Goal: Task Accomplishment & Management: Complete application form

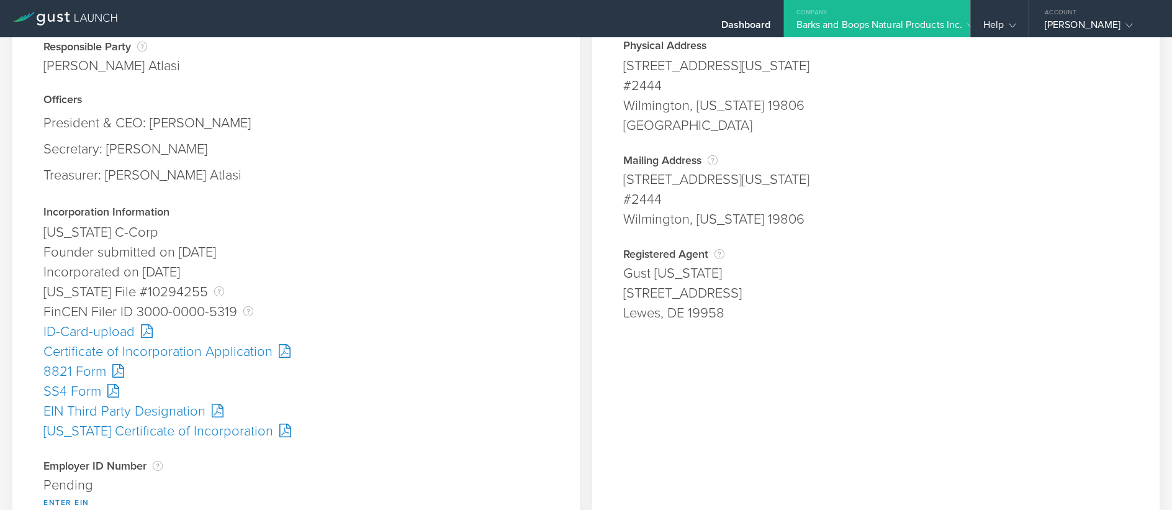
scroll to position [124, 0]
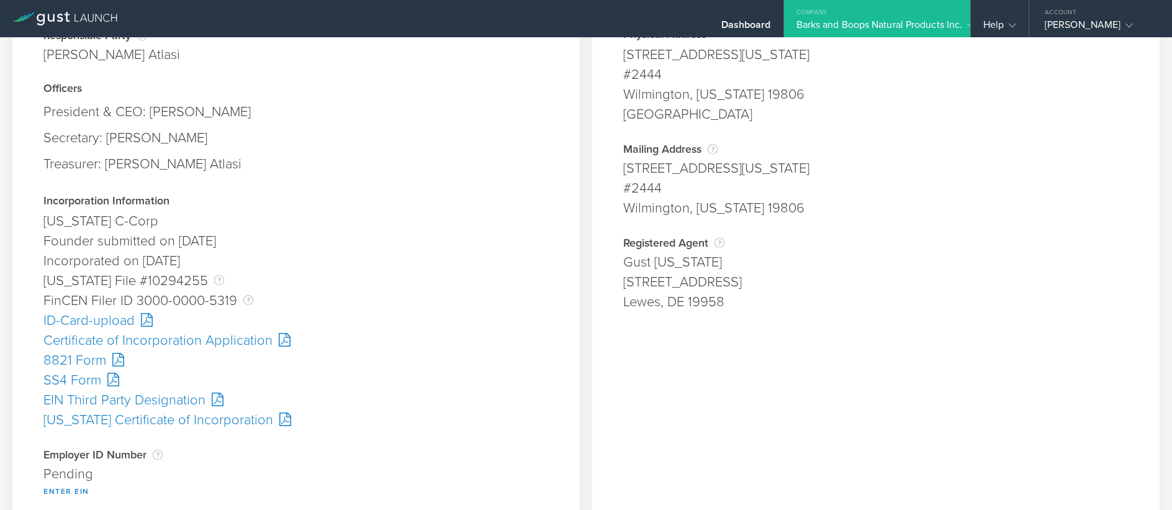
click at [81, 361] on div "8821 Form" at bounding box center [295, 360] width 505 height 20
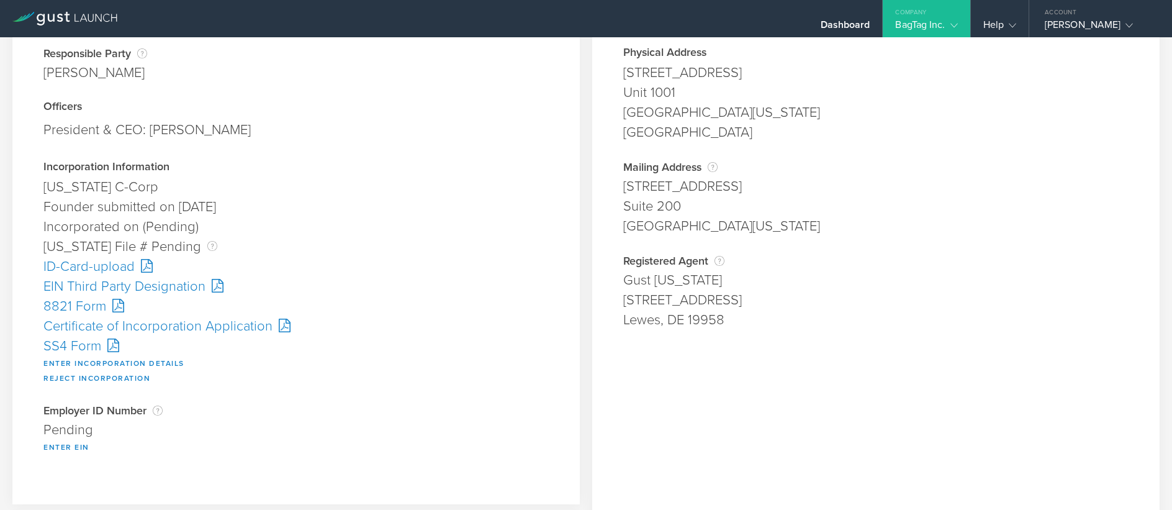
scroll to position [124, 0]
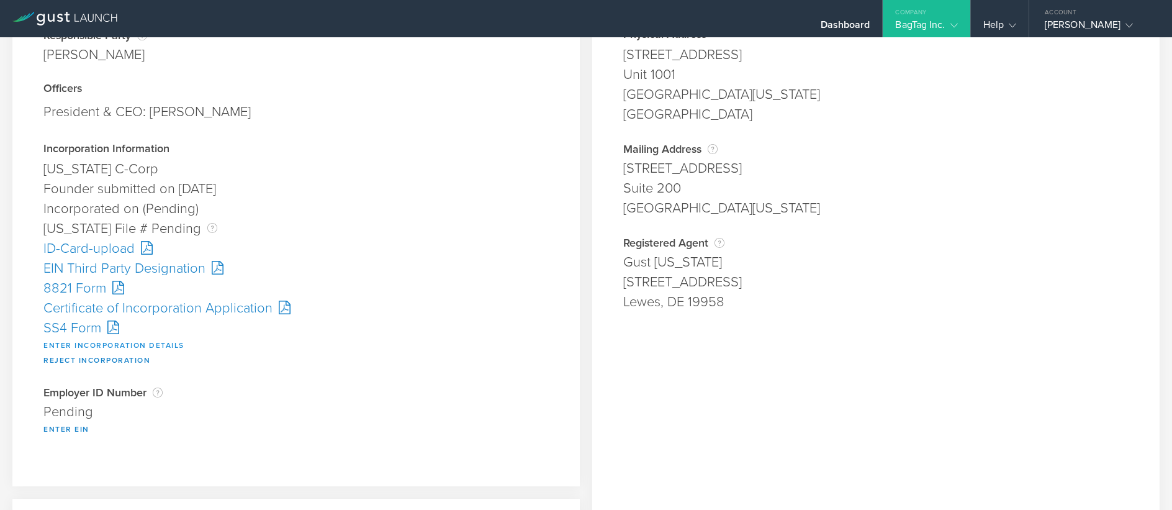
click at [96, 346] on button "Enter Incorporation Details" at bounding box center [113, 345] width 141 height 15
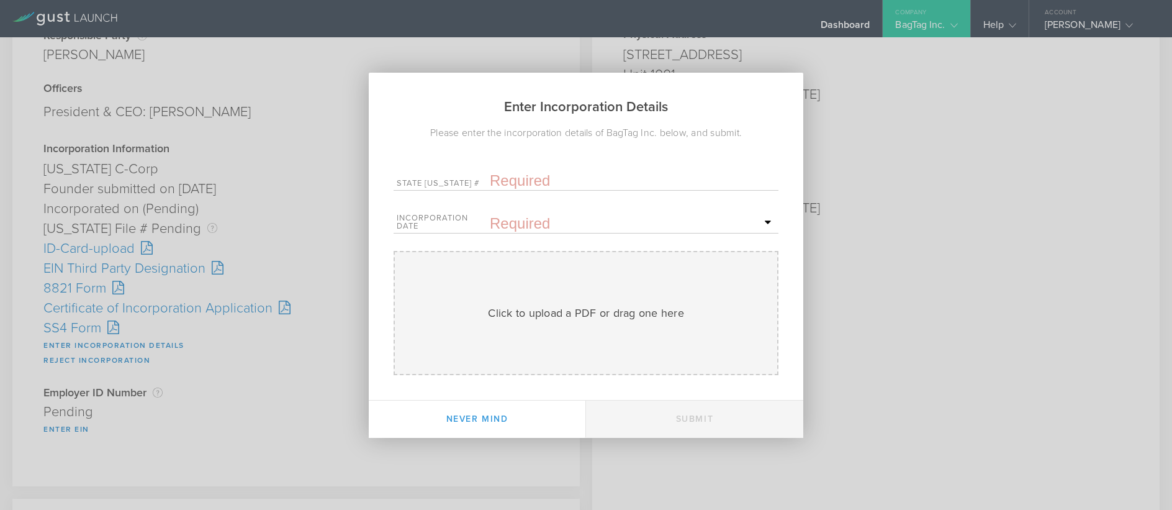
click at [540, 174] on input "text" at bounding box center [633, 180] width 286 height 19
paste input "10304623"
type input "10304623"
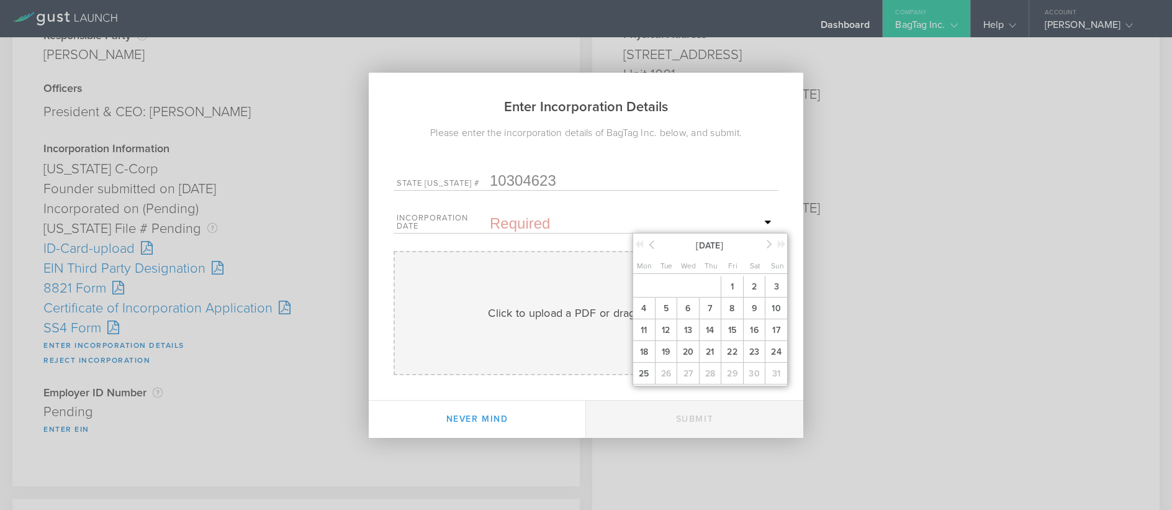
click at [527, 224] on input "text" at bounding box center [633, 223] width 286 height 19
click at [708, 353] on span "21" at bounding box center [710, 352] width 22 height 22
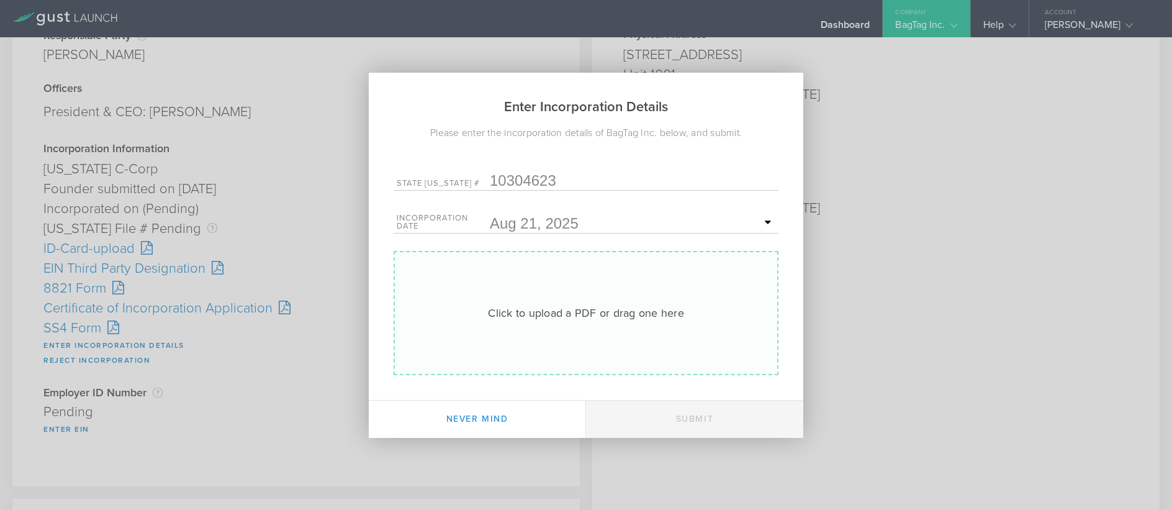
click at [587, 324] on div "Click to upload a PDF or drag one here Uploading" at bounding box center [586, 313] width 385 height 124
type input "C:\fakepath\10304623.pdf"
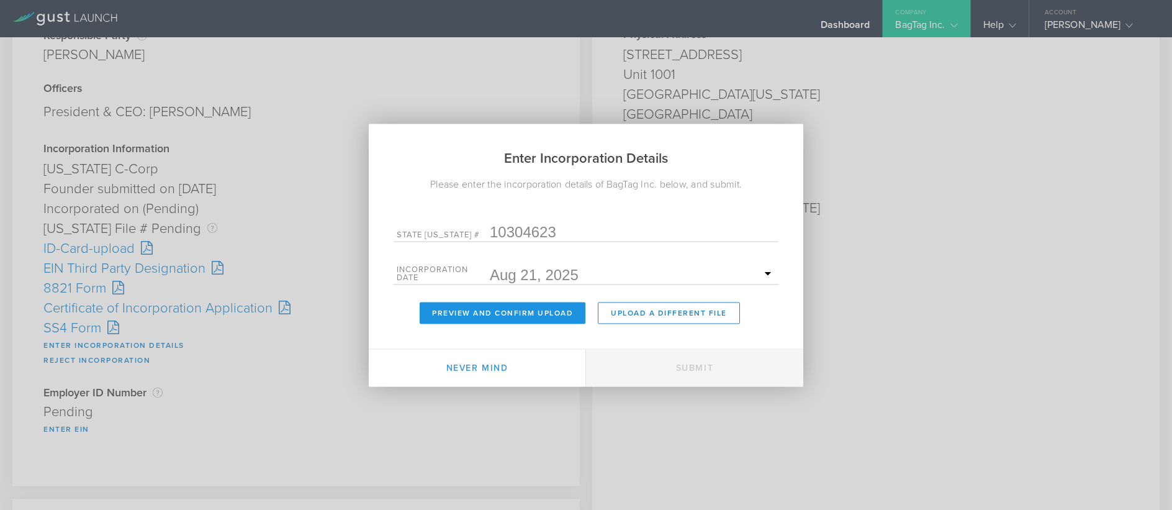
click at [522, 310] on button "Preview and Confirm Upload" at bounding box center [503, 313] width 166 height 22
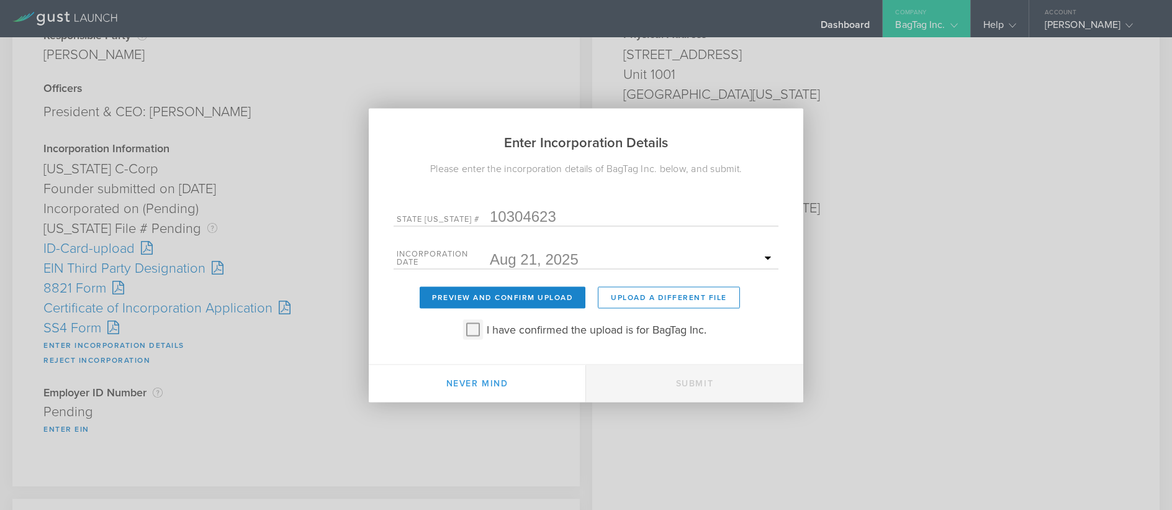
click at [479, 324] on input "I have confirmed the upload is for BagTag Inc." at bounding box center [473, 329] width 20 height 20
checkbox input "true"
click at [700, 381] on button "Submit" at bounding box center [694, 382] width 217 height 37
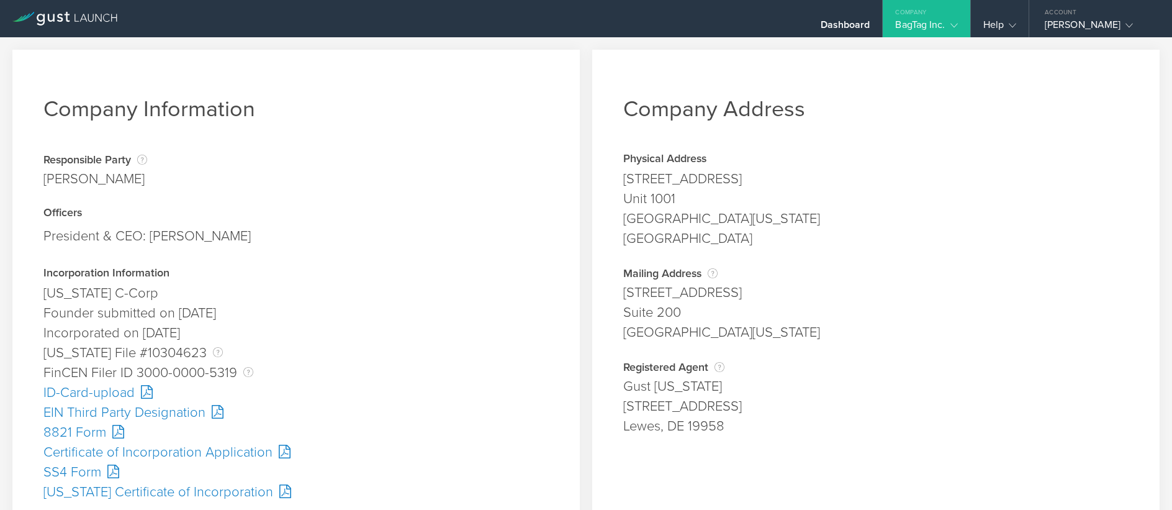
click at [70, 470] on div "SS4 Form" at bounding box center [295, 472] width 505 height 20
click at [63, 469] on div "SS4 Form" at bounding box center [295, 472] width 505 height 20
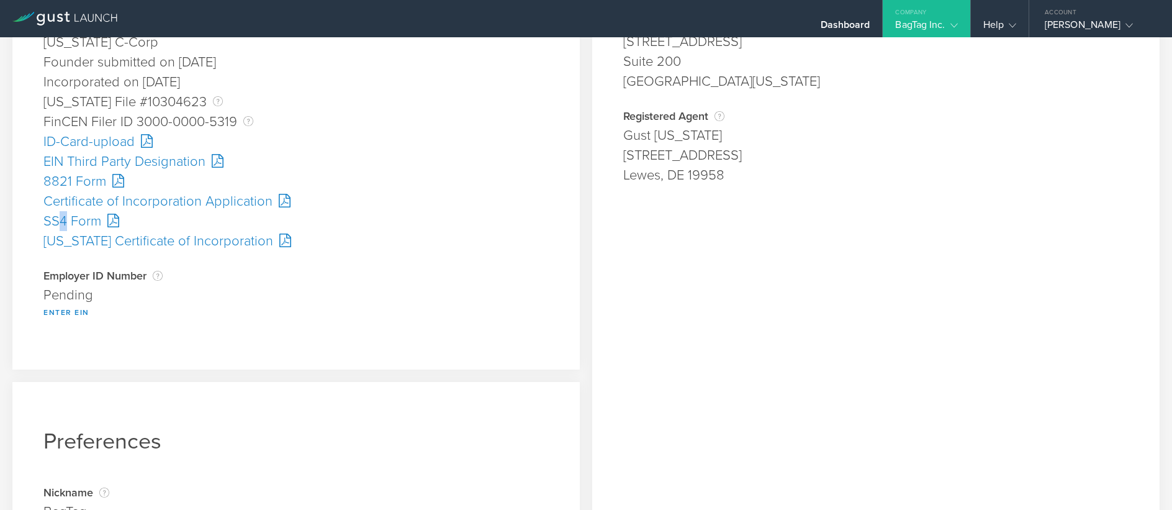
scroll to position [310, 0]
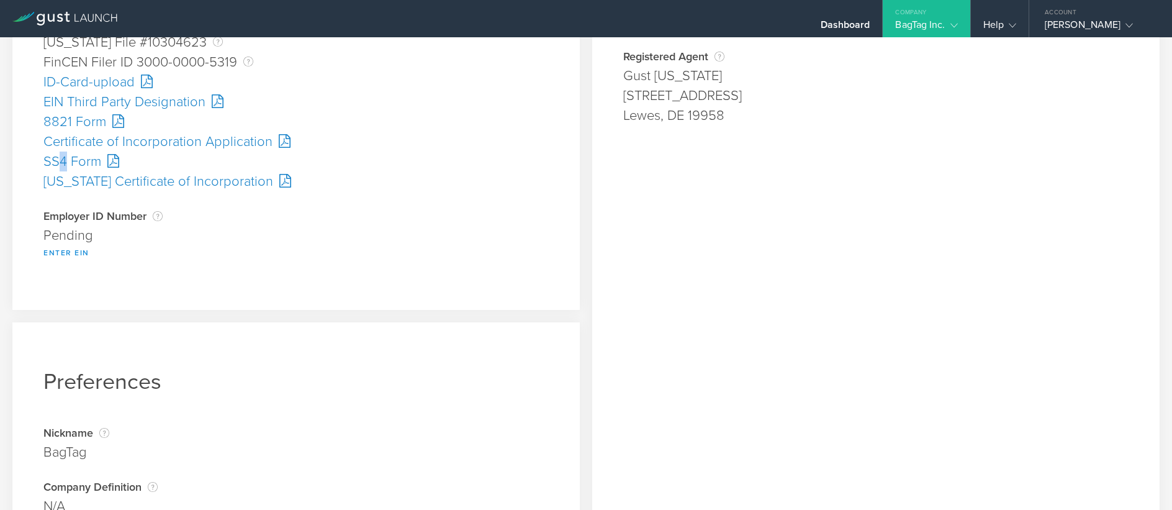
click at [73, 255] on button "Enter EIN" at bounding box center [66, 252] width 46 height 15
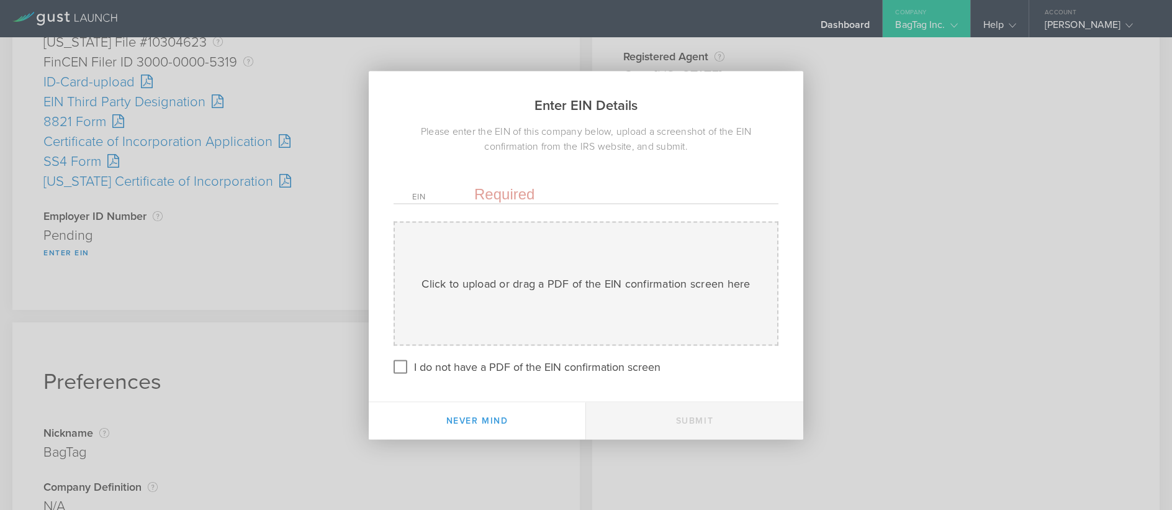
click at [507, 188] on input "text" at bounding box center [617, 193] width 286 height 19
paste input "39-3957296"
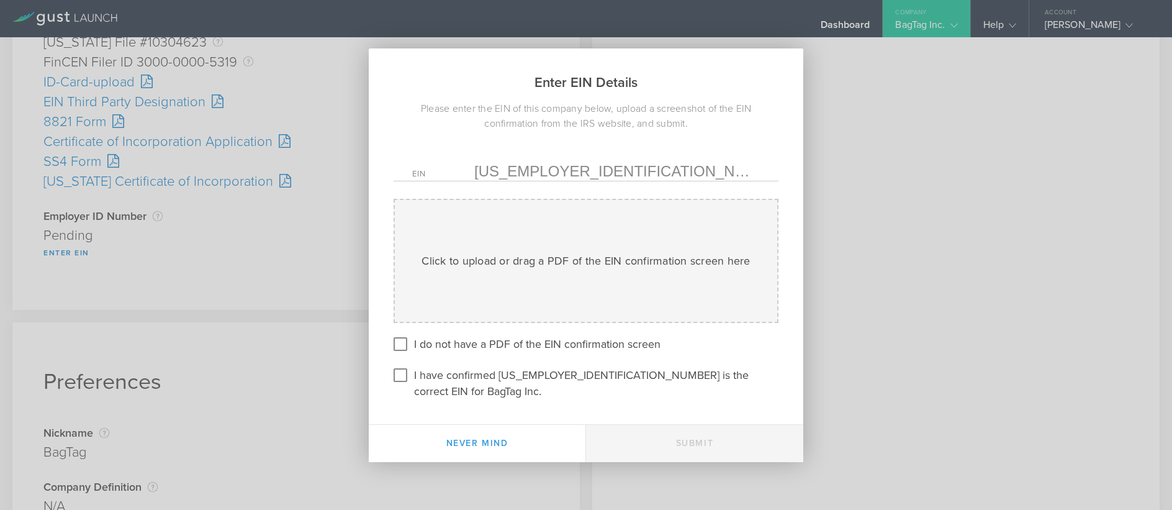
type input "[US_EMPLOYER_IDENTIFICATION_NUMBER]"
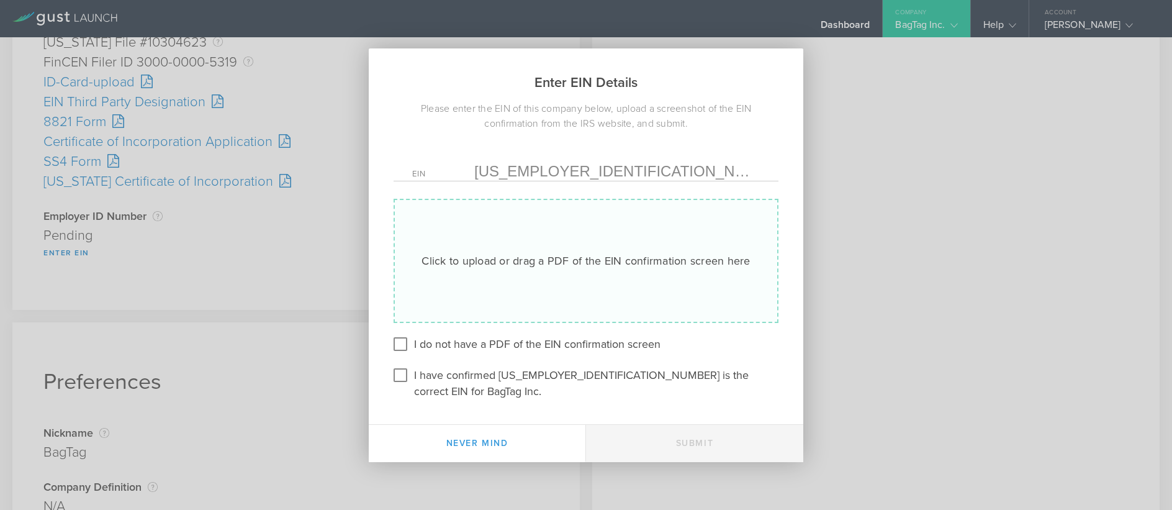
click at [548, 264] on div "Click to upload or drag a PDF of the EIN confirmation screen here" at bounding box center [586, 261] width 328 height 16
type input "C:\fakepath\ein.pdf"
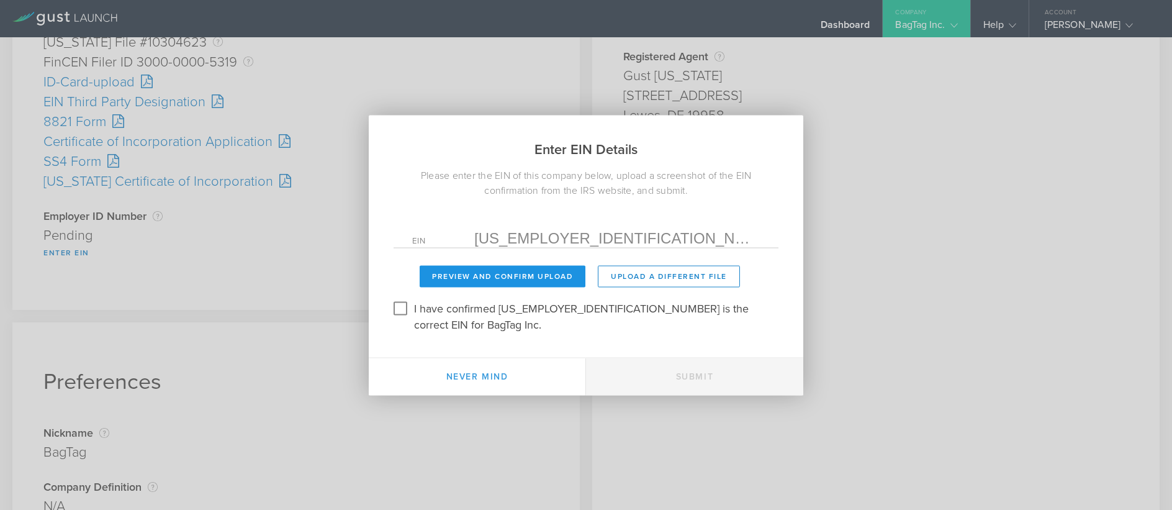
click at [473, 286] on button "Preview and Confirm Upload" at bounding box center [503, 276] width 166 height 22
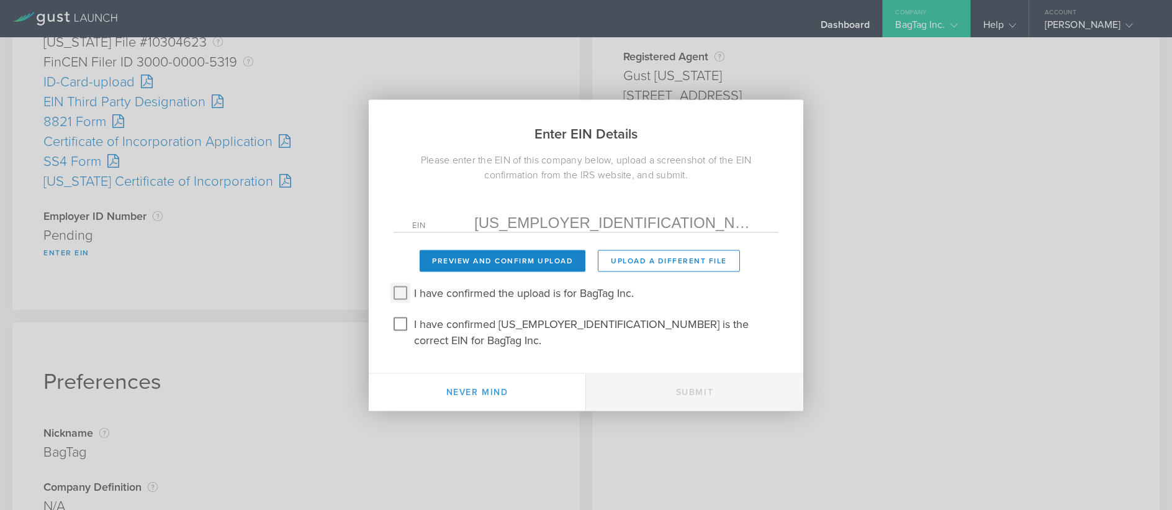
click at [402, 297] on input "I have confirmed the upload is for BagTag Inc." at bounding box center [401, 293] width 20 height 20
checkbox input "true"
click at [404, 330] on input "I have confirmed 39-3957296 is the correct EIN for BagTag Inc." at bounding box center [401, 324] width 20 height 20
checkbox input "true"
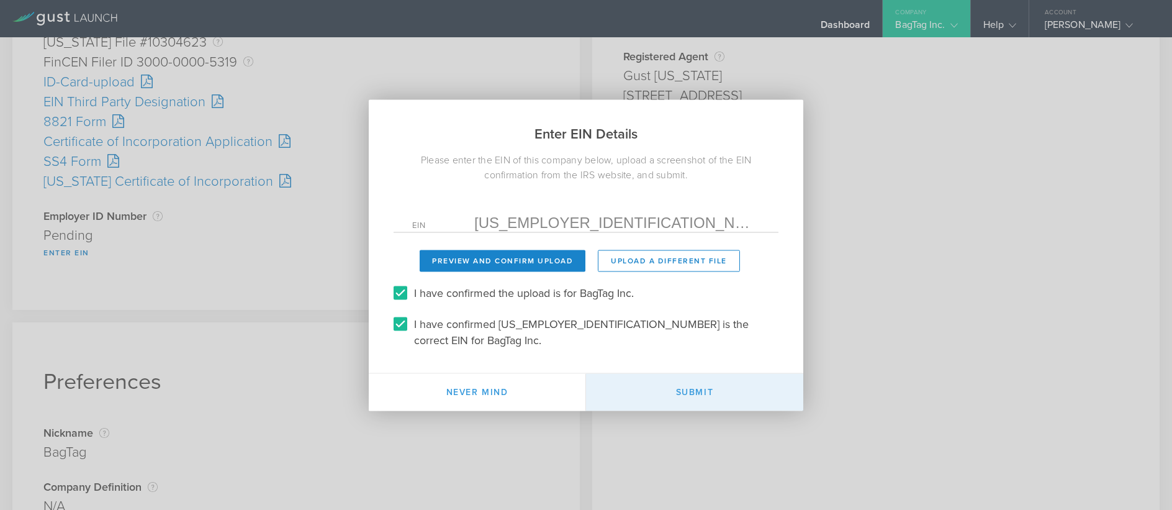
click at [681, 392] on button "Submit" at bounding box center [694, 391] width 217 height 37
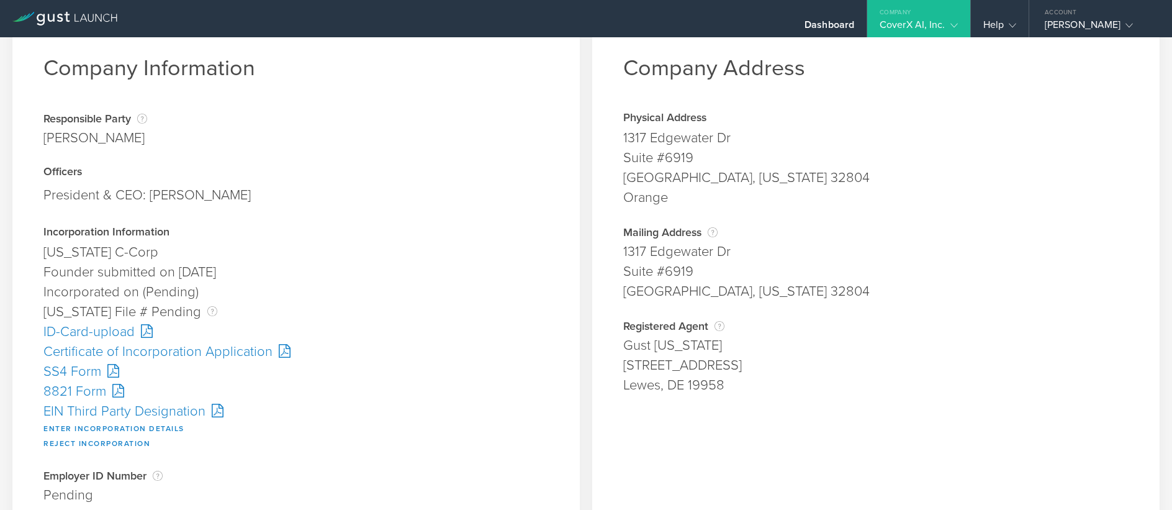
scroll to position [62, 0]
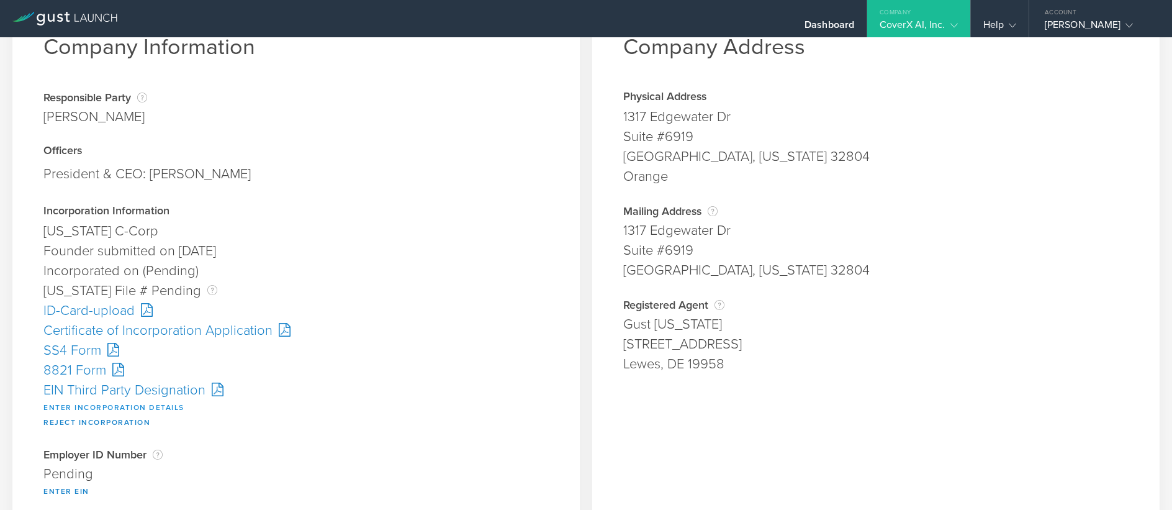
click at [106, 407] on button "Enter Incorporation Details" at bounding box center [113, 407] width 141 height 15
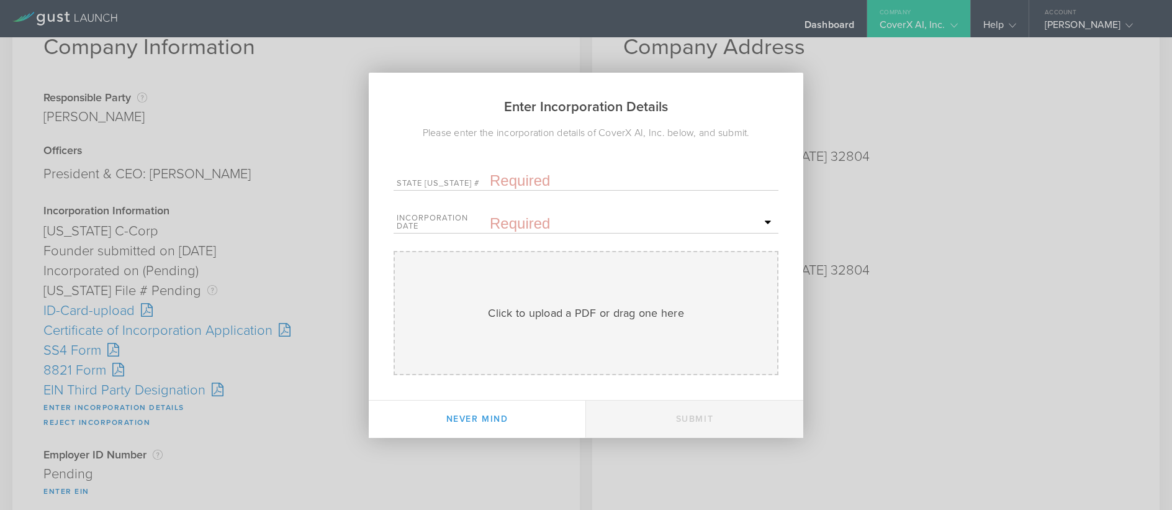
click at [542, 179] on input "text" at bounding box center [633, 180] width 286 height 19
paste input "10301936"
type input "10301936"
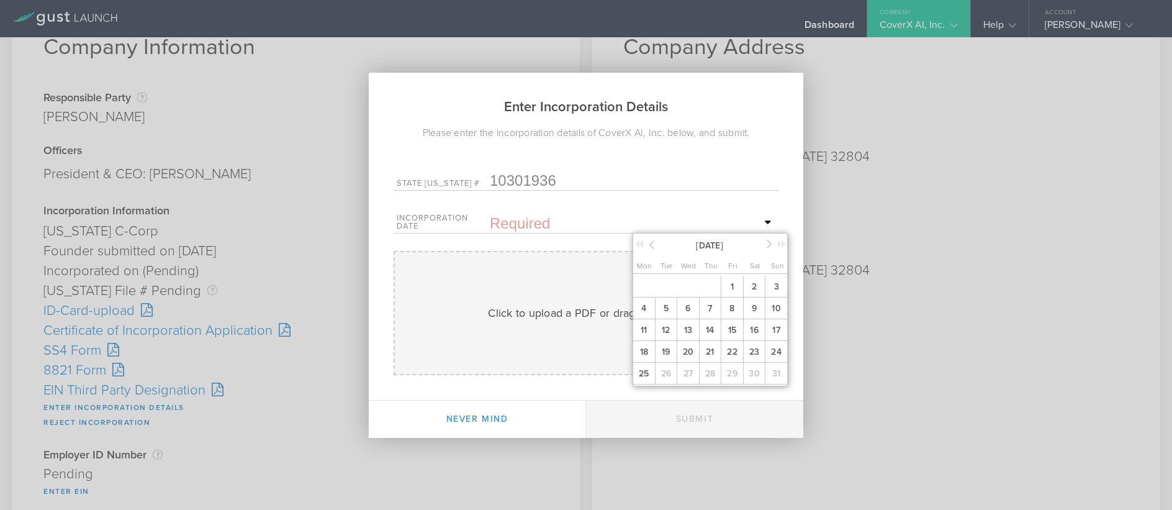
click at [522, 220] on input "text" at bounding box center [633, 223] width 286 height 19
click at [668, 348] on span "19" at bounding box center [666, 352] width 22 height 22
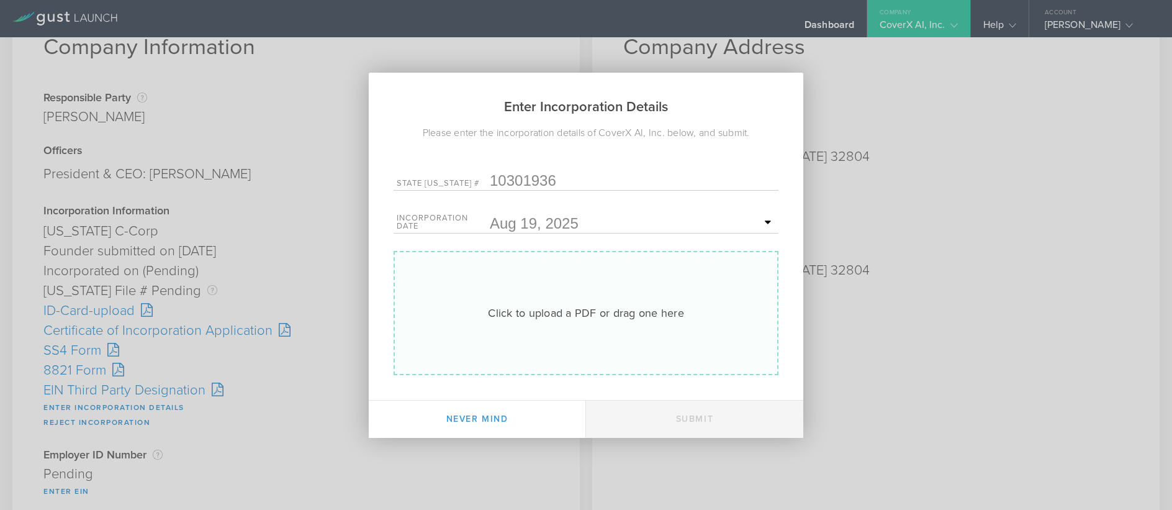
click at [584, 305] on div "Click to upload a PDF or drag one here" at bounding box center [586, 313] width 196 height 16
type input "C:\fakepath\10301936.pdf"
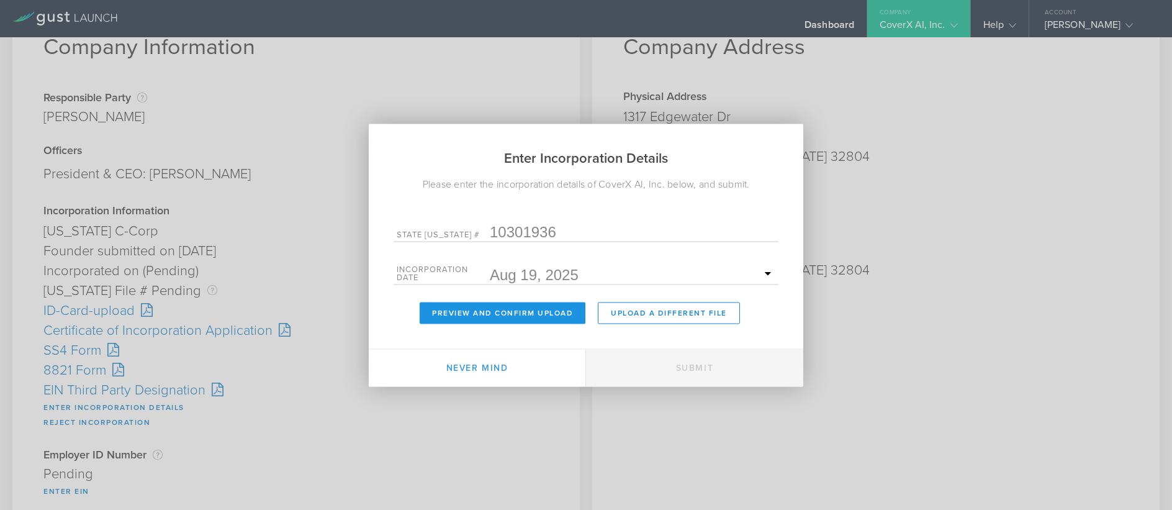
click at [499, 315] on button "Preview and Confirm Upload" at bounding box center [503, 313] width 166 height 22
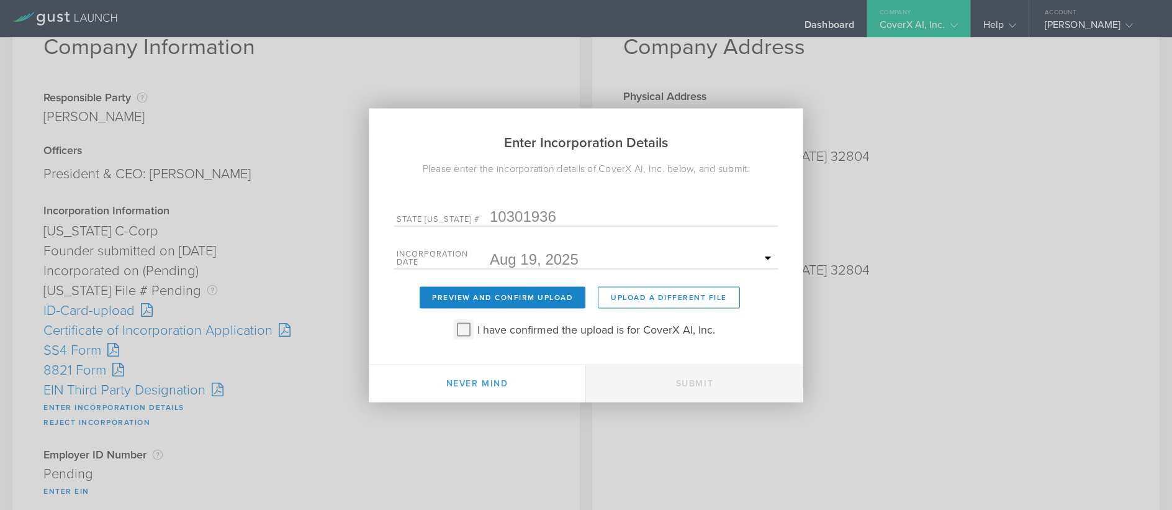
click at [463, 330] on input "I have confirmed the upload is for CoverX AI, Inc." at bounding box center [464, 329] width 20 height 20
checkbox input "true"
click at [689, 382] on button "Submit" at bounding box center [694, 382] width 217 height 37
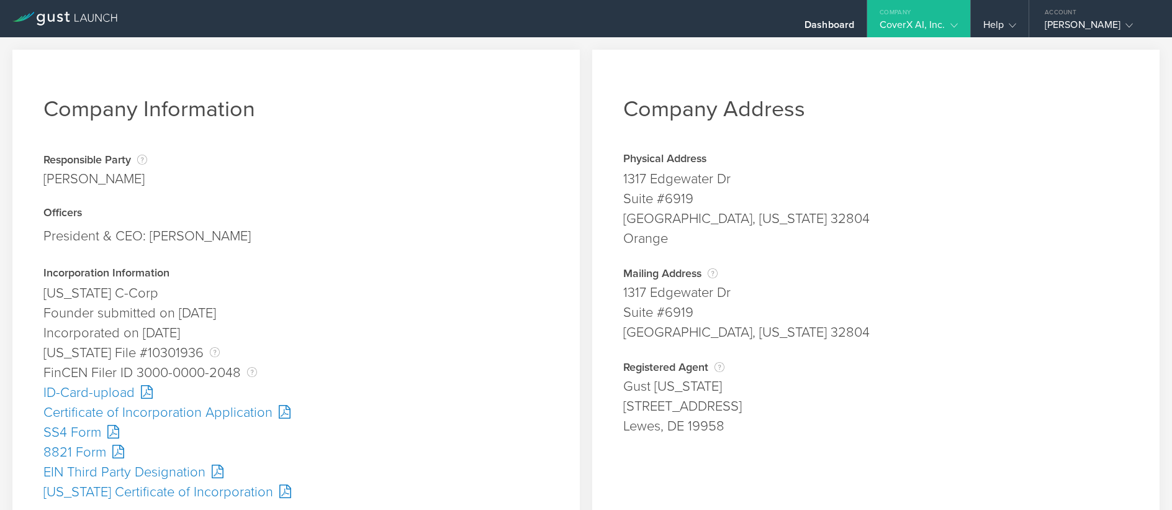
click at [85, 432] on div "SS4 Form" at bounding box center [295, 432] width 505 height 20
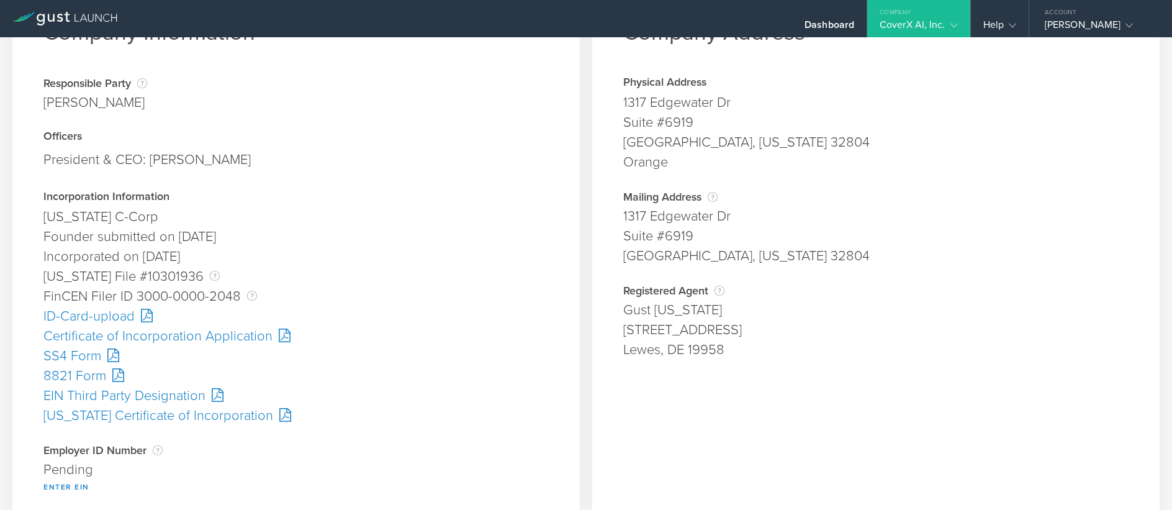
scroll to position [186, 0]
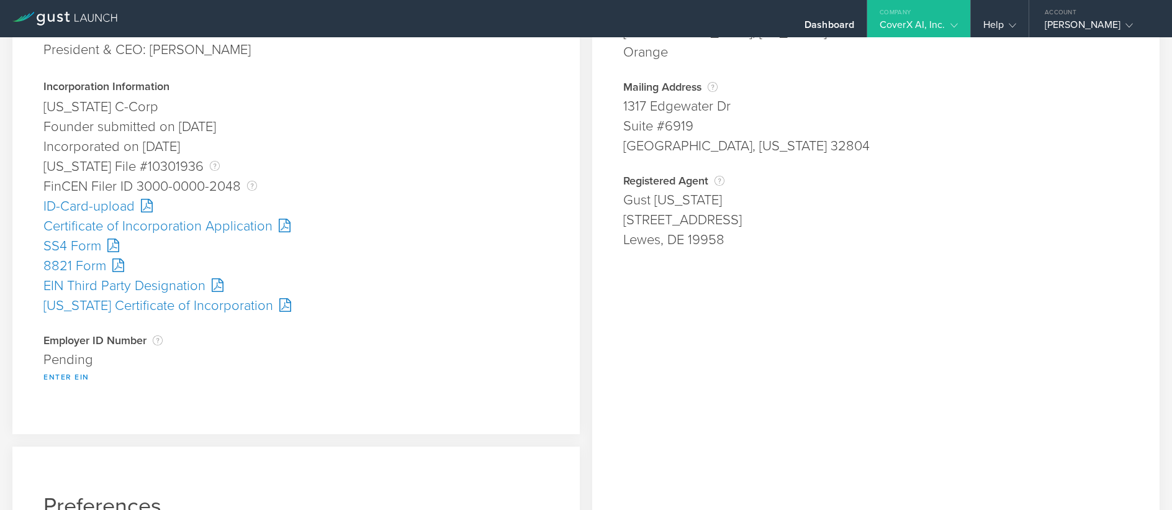
click at [64, 378] on button "Enter EIN" at bounding box center [66, 376] width 46 height 15
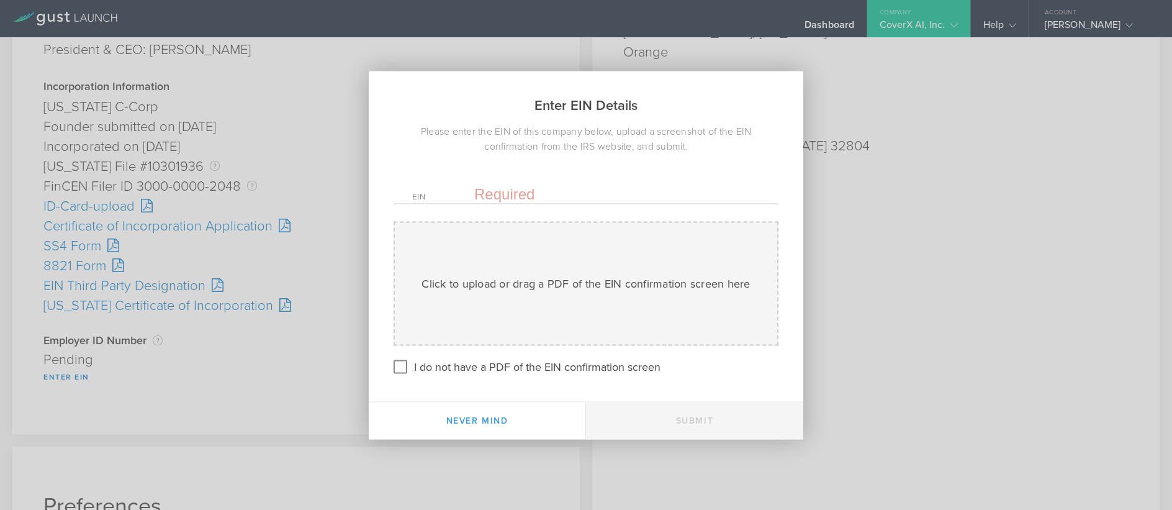
click at [520, 201] on input "text" at bounding box center [617, 193] width 286 height 19
paste input "[US_EMPLOYER_IDENTIFICATION_NUMBER]"
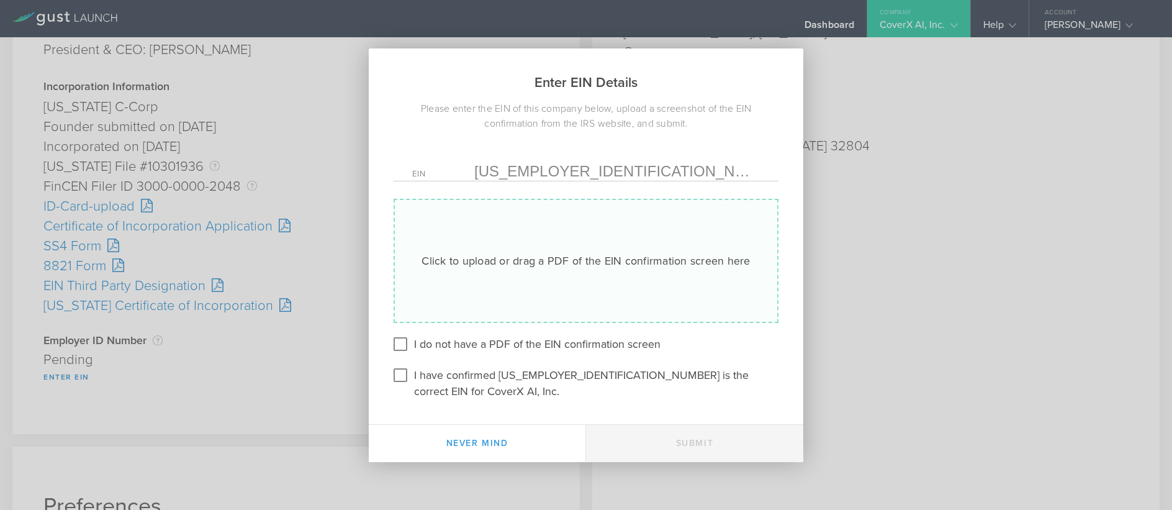
type input "[US_EMPLOYER_IDENTIFICATION_NUMBER]"
click at [510, 239] on div "Click to upload or drag a PDF of the EIN confirmation screen here Uploading" at bounding box center [586, 261] width 385 height 124
type input "C:\fakepath\EIN.pdf"
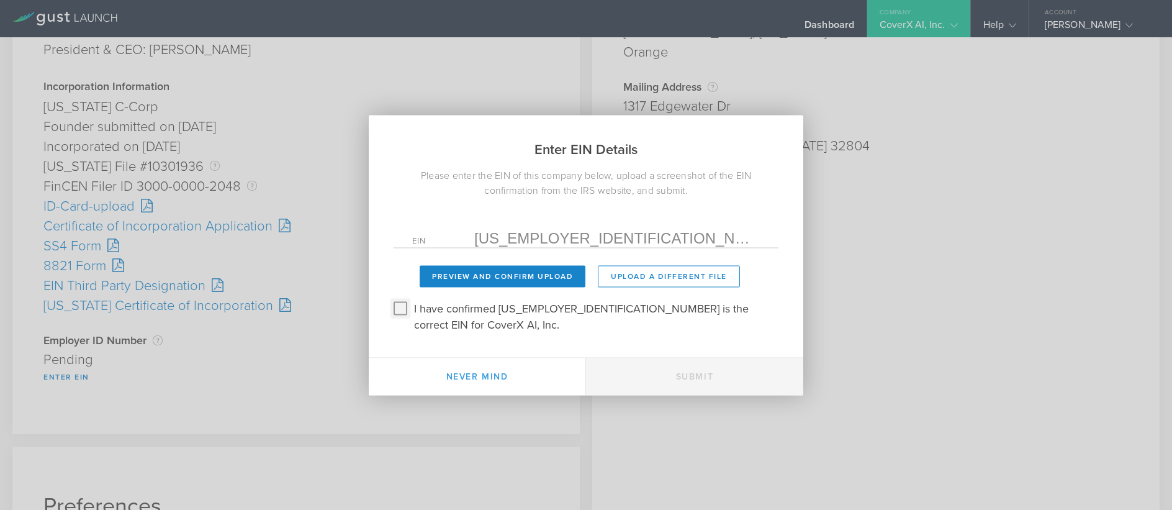
click at [401, 312] on input "I have confirmed [US_EMPLOYER_IDENTIFICATION_NUMBER] is the correct EIN for Cov…" at bounding box center [401, 308] width 20 height 20
checkbox input "true"
click at [469, 279] on button "Preview and Confirm Upload" at bounding box center [503, 276] width 166 height 22
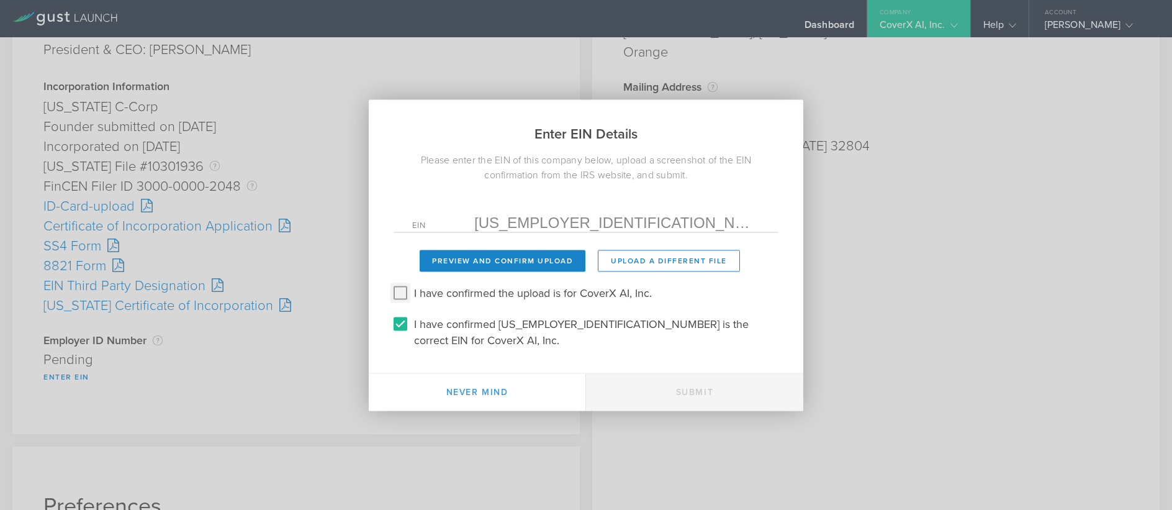
click at [401, 296] on input "I have confirmed the upload is for CoverX AI, Inc." at bounding box center [401, 293] width 20 height 20
checkbox input "true"
click at [761, 395] on button "Submit" at bounding box center [694, 391] width 217 height 37
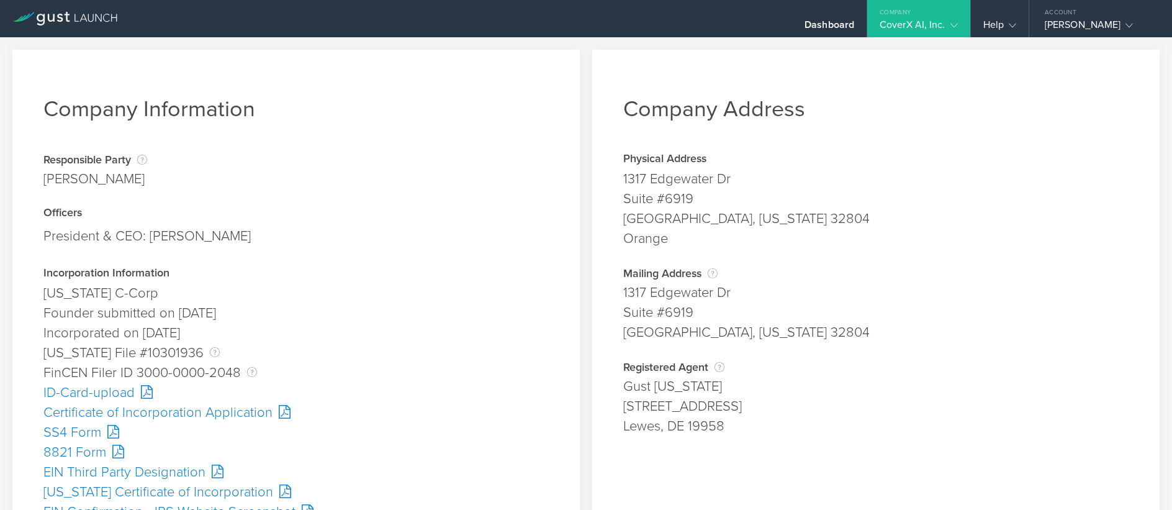
click at [103, 88] on div "Company Information Responsible Party The name of the party responsible for fil…" at bounding box center [296, 347] width 568 height 595
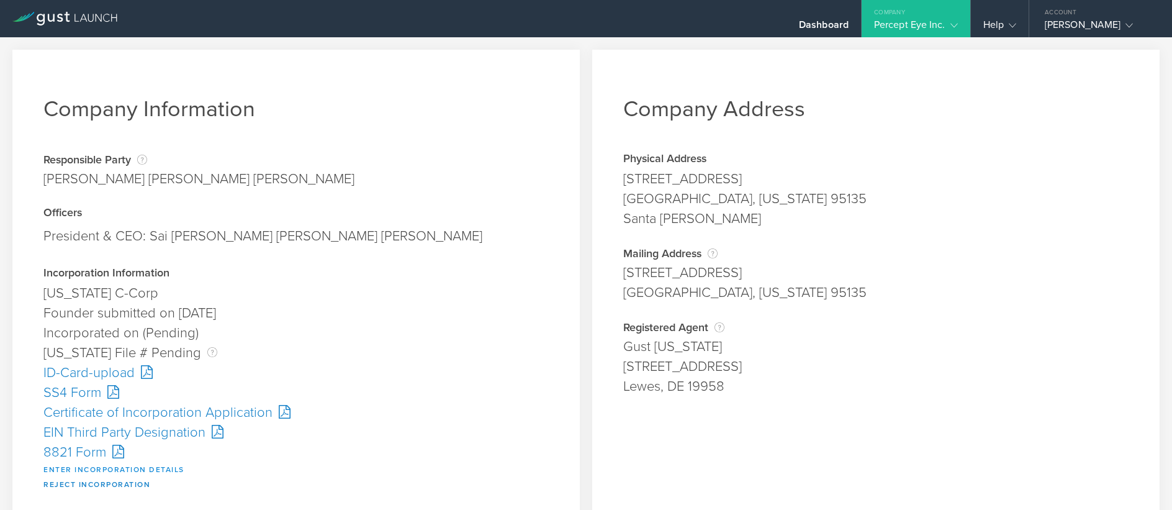
click at [117, 467] on button "Enter Incorporation Details" at bounding box center [113, 469] width 141 height 15
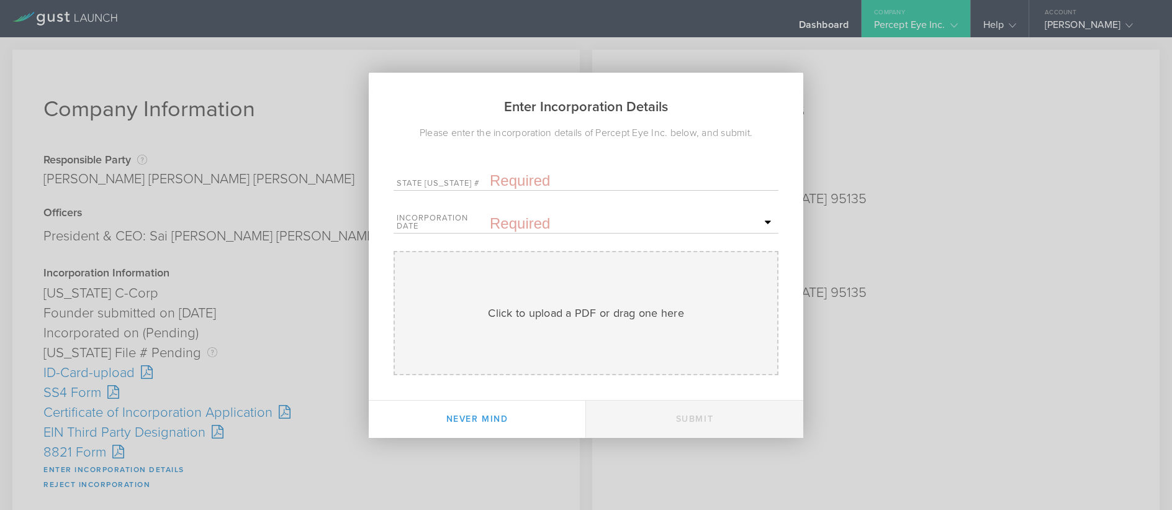
click at [517, 181] on input "text" at bounding box center [633, 180] width 286 height 19
paste input "10304361"
type input "10304361"
click at [523, 208] on div "Incorporation Date Mon Tue Wed Thu Fri Sat Sun" at bounding box center [586, 220] width 385 height 25
click at [524, 217] on input "text" at bounding box center [633, 223] width 286 height 19
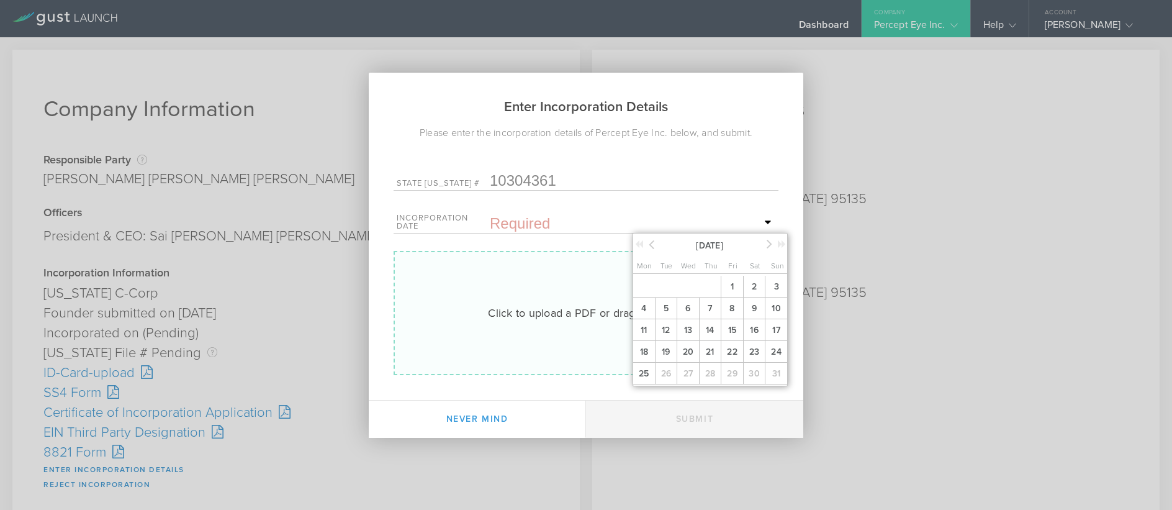
click at [707, 353] on span "21" at bounding box center [710, 352] width 22 height 22
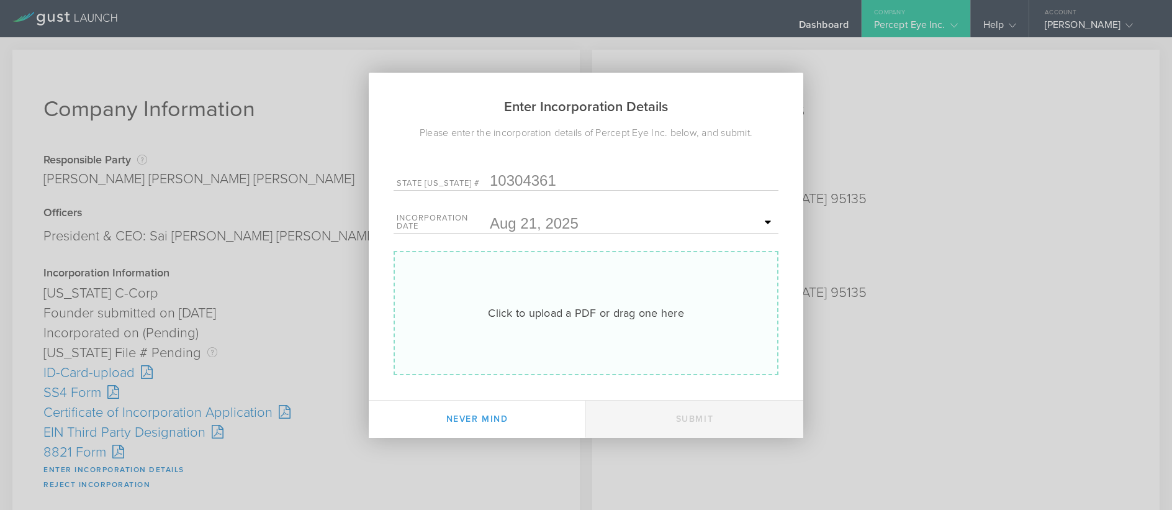
click at [584, 315] on div "Click to upload a PDF or drag one here" at bounding box center [586, 313] width 196 height 16
type input "C:\fakepath\10304361.pdf"
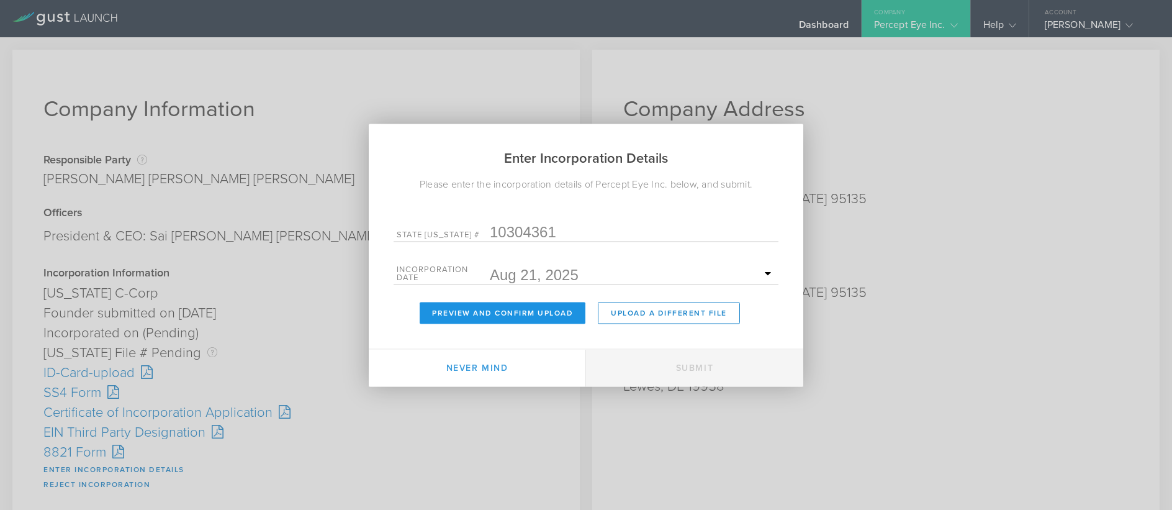
click at [471, 314] on button "Preview and Confirm Upload" at bounding box center [503, 313] width 166 height 22
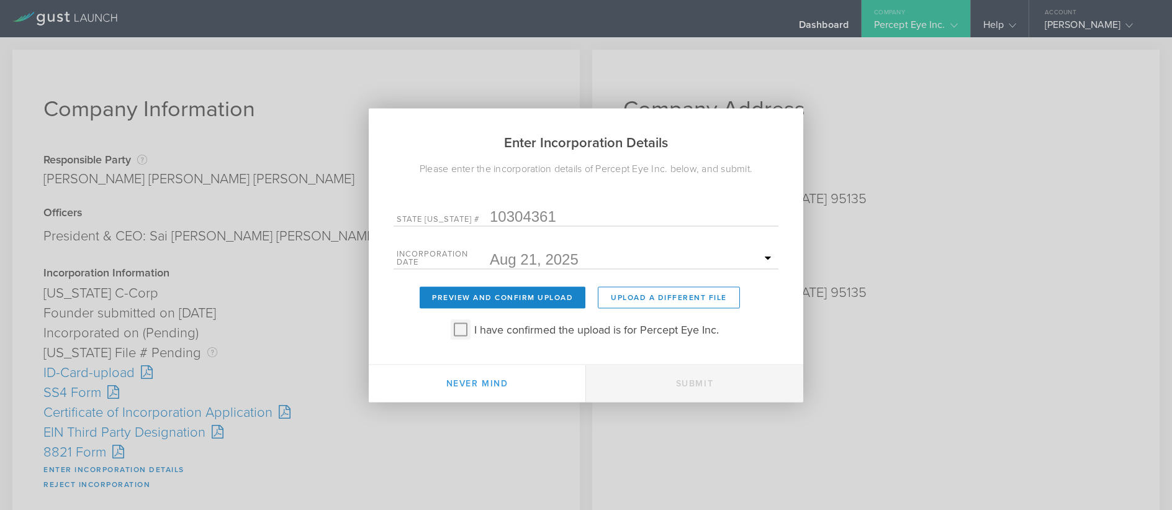
click at [460, 328] on input "I have confirmed the upload is for Percept Eye Inc." at bounding box center [461, 329] width 20 height 20
checkbox input "true"
drag, startPoint x: 684, startPoint y: 383, endPoint x: 666, endPoint y: 389, distance: 19.0
click at [684, 383] on button "Submit" at bounding box center [694, 382] width 217 height 37
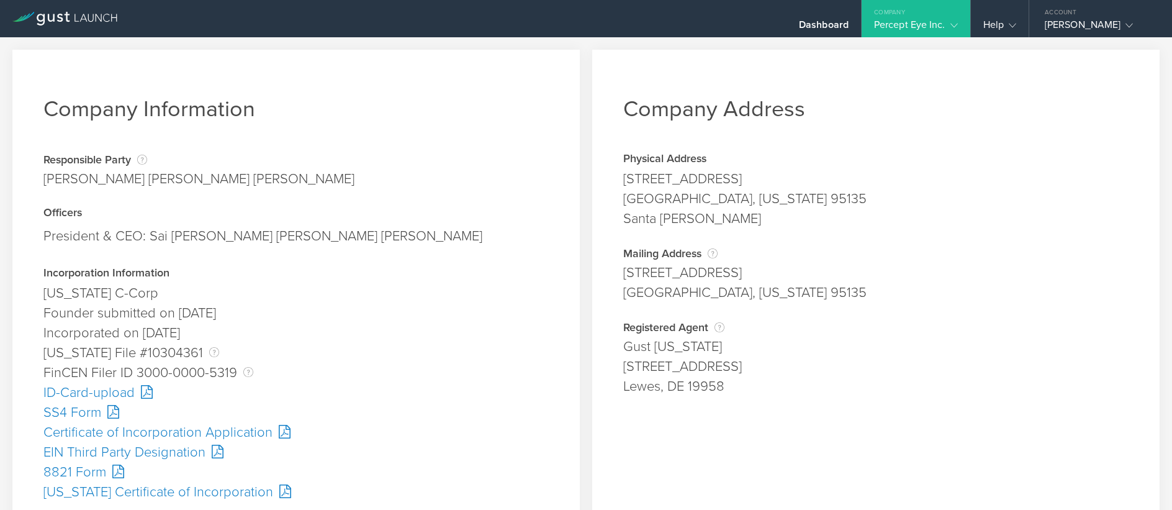
click at [78, 411] on div "SS4 Form" at bounding box center [295, 412] width 505 height 20
click at [84, 392] on div "ID-Card-upload" at bounding box center [295, 393] width 505 height 20
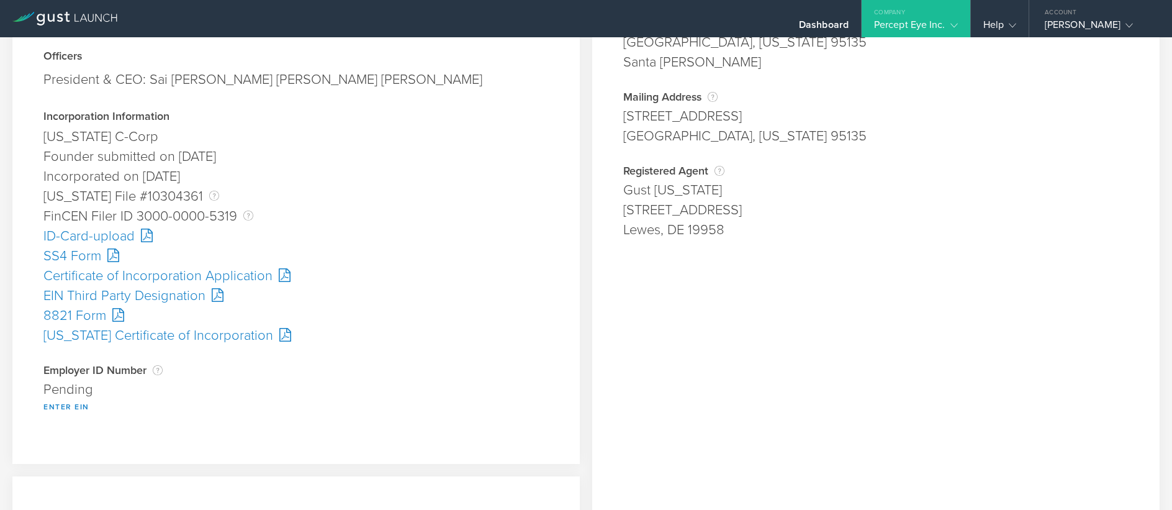
scroll to position [310, 0]
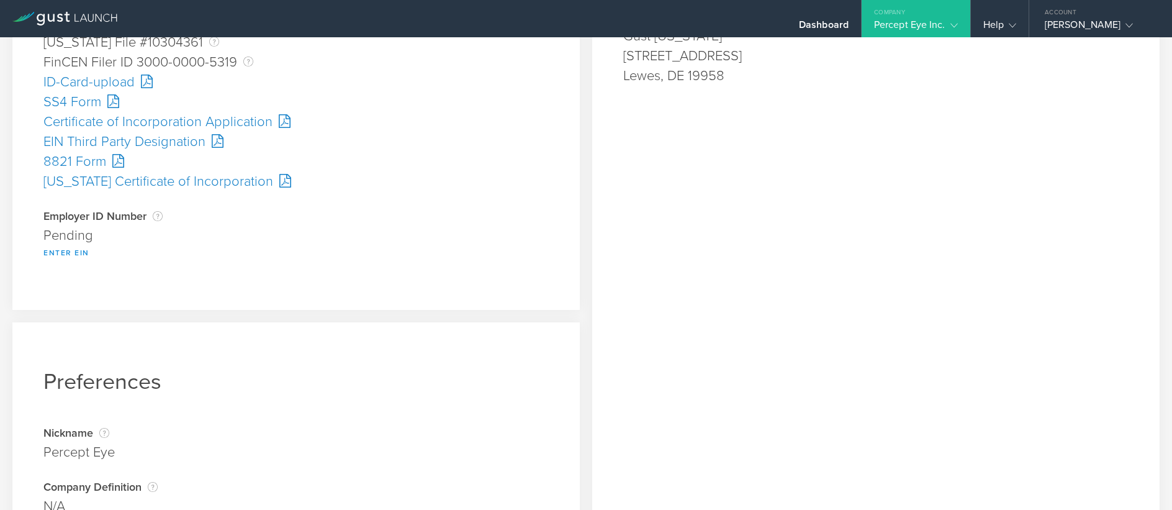
click at [68, 254] on button "Enter EIN" at bounding box center [66, 252] width 46 height 15
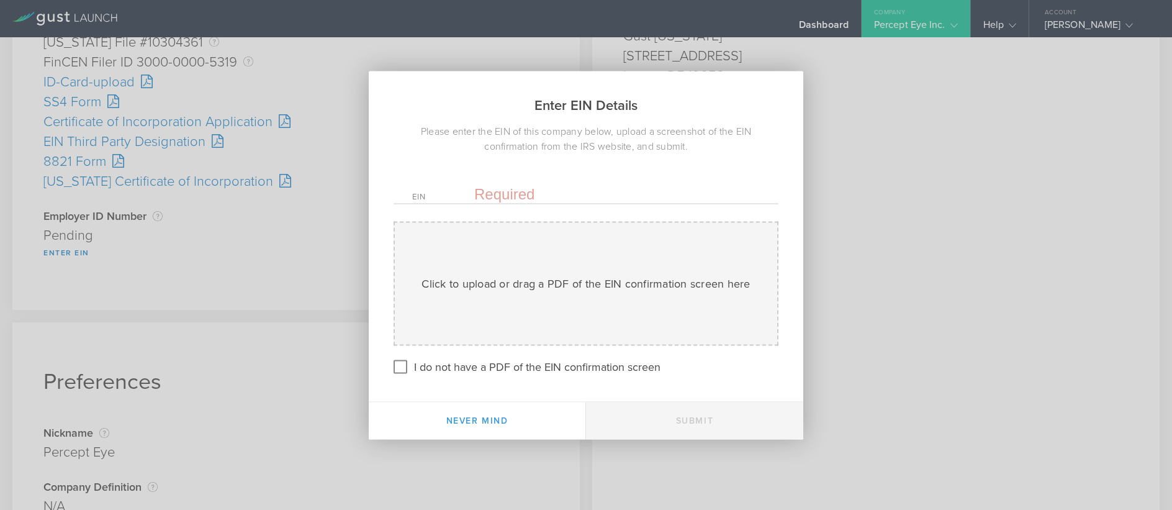
click at [512, 189] on input "text" at bounding box center [617, 193] width 286 height 19
paste input "[US_EMPLOYER_IDENTIFICATION_NUMBER]"
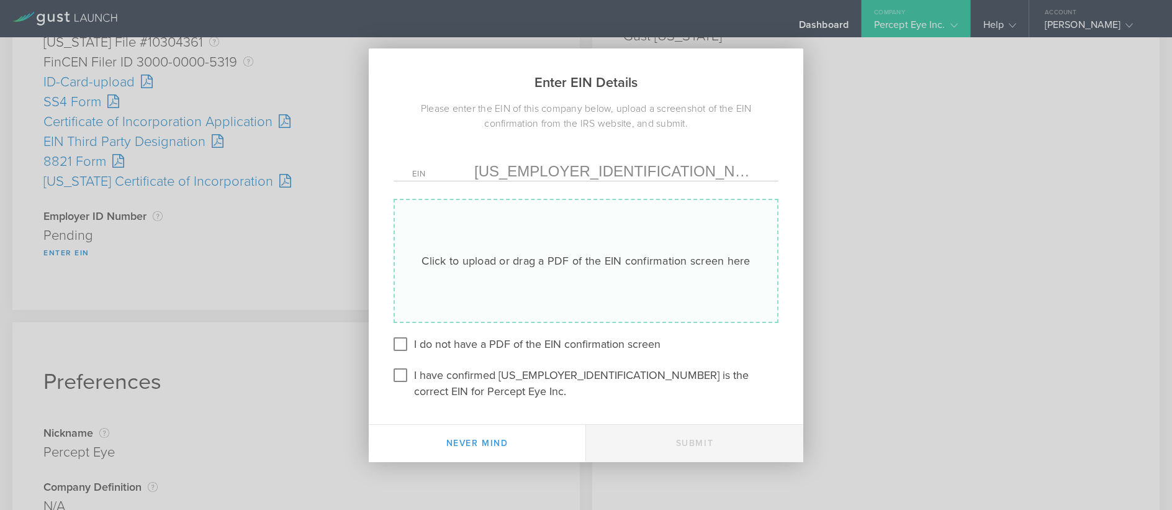
type input "[US_EMPLOYER_IDENTIFICATION_NUMBER]"
click at [512, 265] on div "Click to upload or drag a PDF of the EIN confirmation screen here" at bounding box center [586, 261] width 328 height 16
type input "C:\fakepath\EIN.pdf"
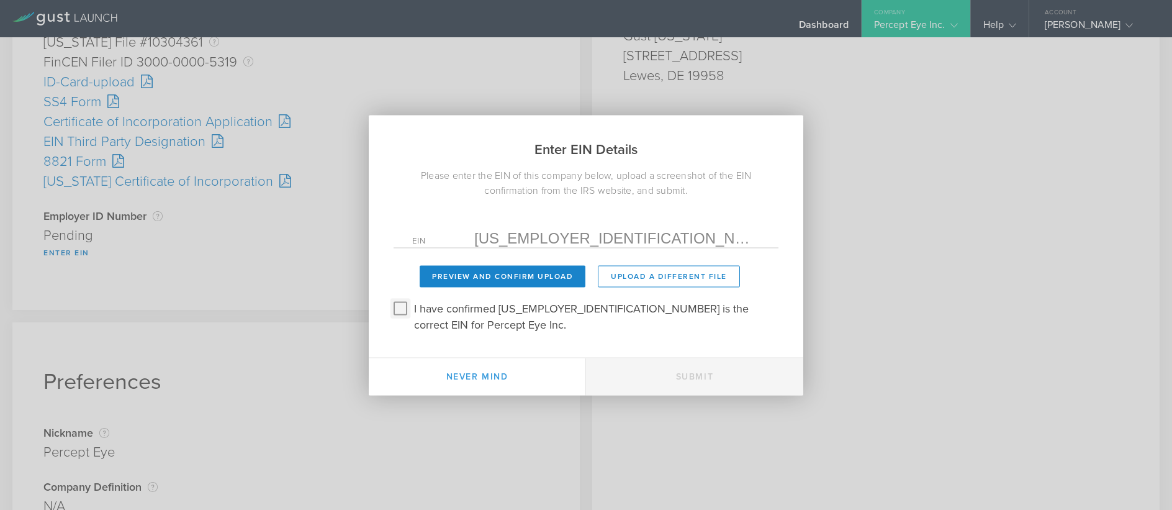
click at [402, 317] on input "I have confirmed 39-3959053 is the correct EIN for Percept Eye Inc." at bounding box center [401, 308] width 20 height 20
checkbox input "true"
click at [469, 281] on button "Preview and Confirm Upload" at bounding box center [503, 276] width 166 height 22
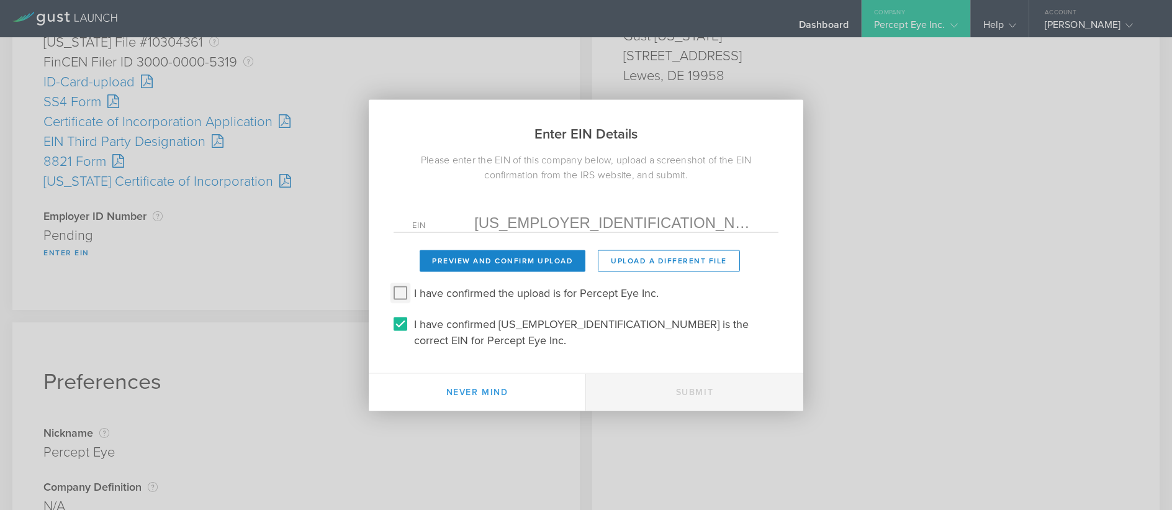
click at [397, 300] on input "I have confirmed the upload is for Percept Eye Inc." at bounding box center [401, 293] width 20 height 20
checkbox input "true"
drag, startPoint x: 470, startPoint y: 270, endPoint x: 503, endPoint y: 281, distance: 34.6
click at [471, 270] on button "Preview and Confirm Upload" at bounding box center [503, 261] width 166 height 22
click at [705, 380] on button "Submit" at bounding box center [694, 391] width 217 height 37
